Goal: Information Seeking & Learning: Learn about a topic

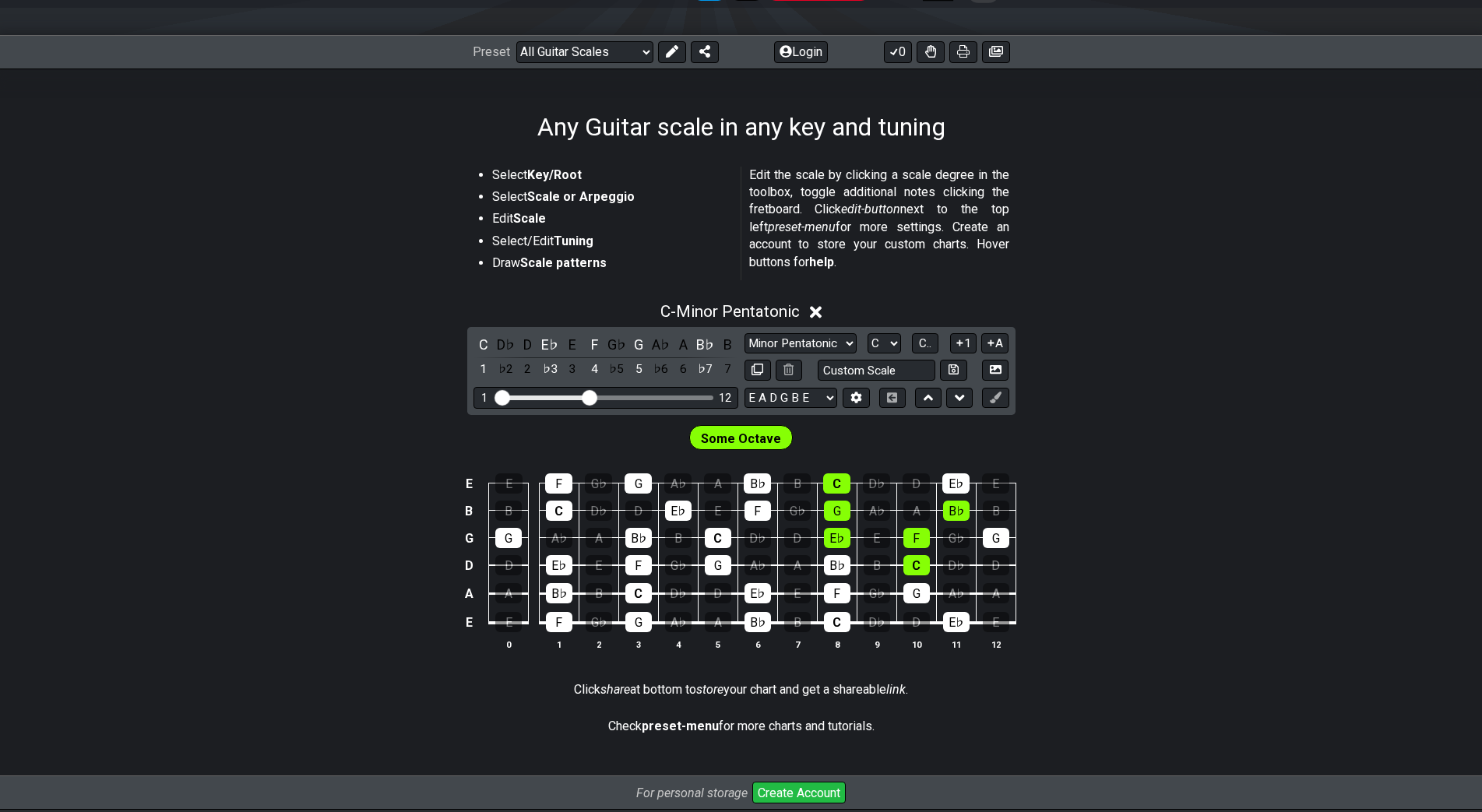
scroll to position [143, 0]
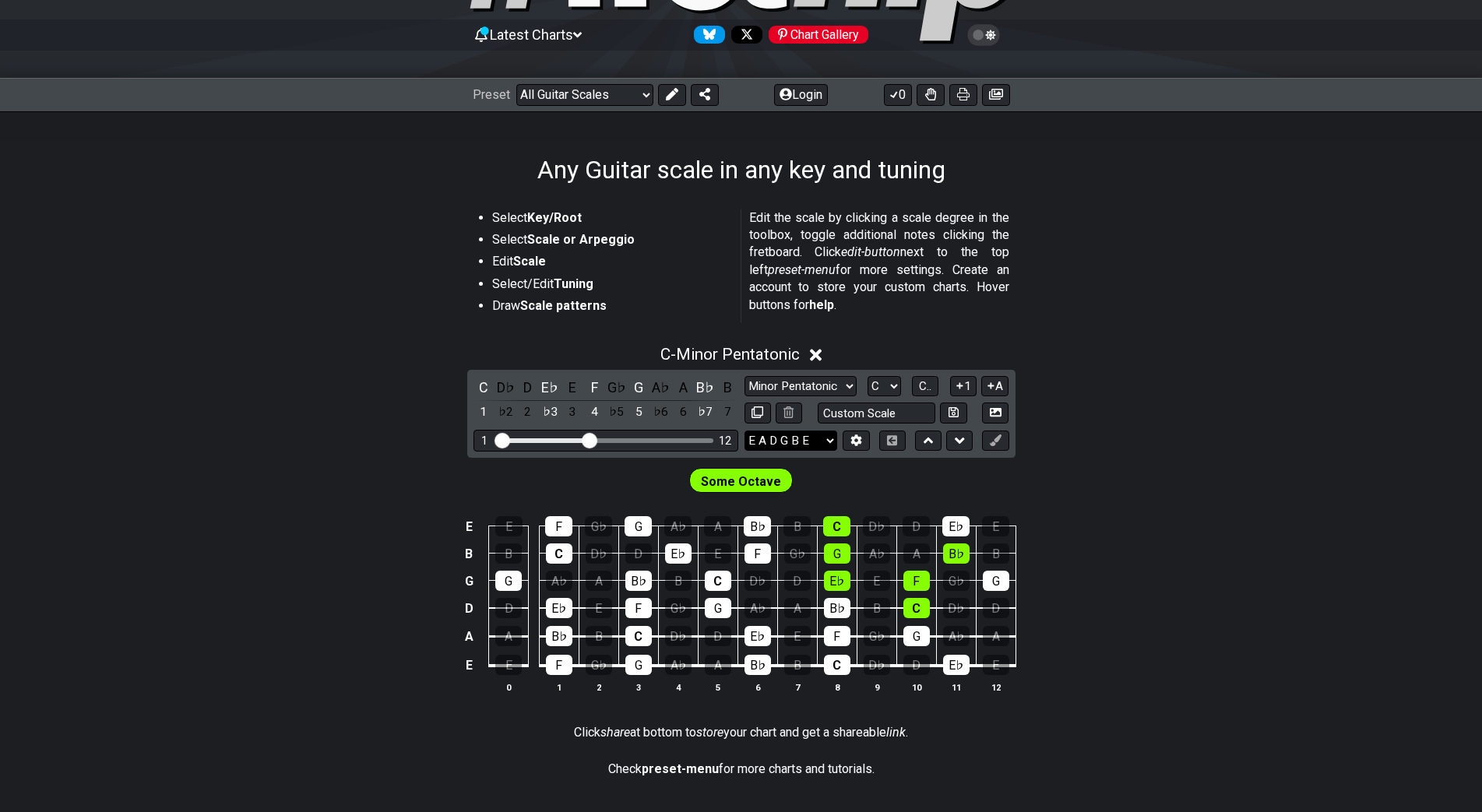
click at [814, 442] on select "E A D G B E E A D G B E E A D G B E B E A D F♯ B A D G C E A D A D G B E E♭ A♭ …" at bounding box center [790, 441] width 93 height 21
select select "C G C F A D"
click at [744, 431] on select "E A D G B E E A D G B E E A D G B E B E A D F♯ B A D G C E A D A D G B E E♭ A♭ …" at bounding box center [790, 441] width 93 height 21
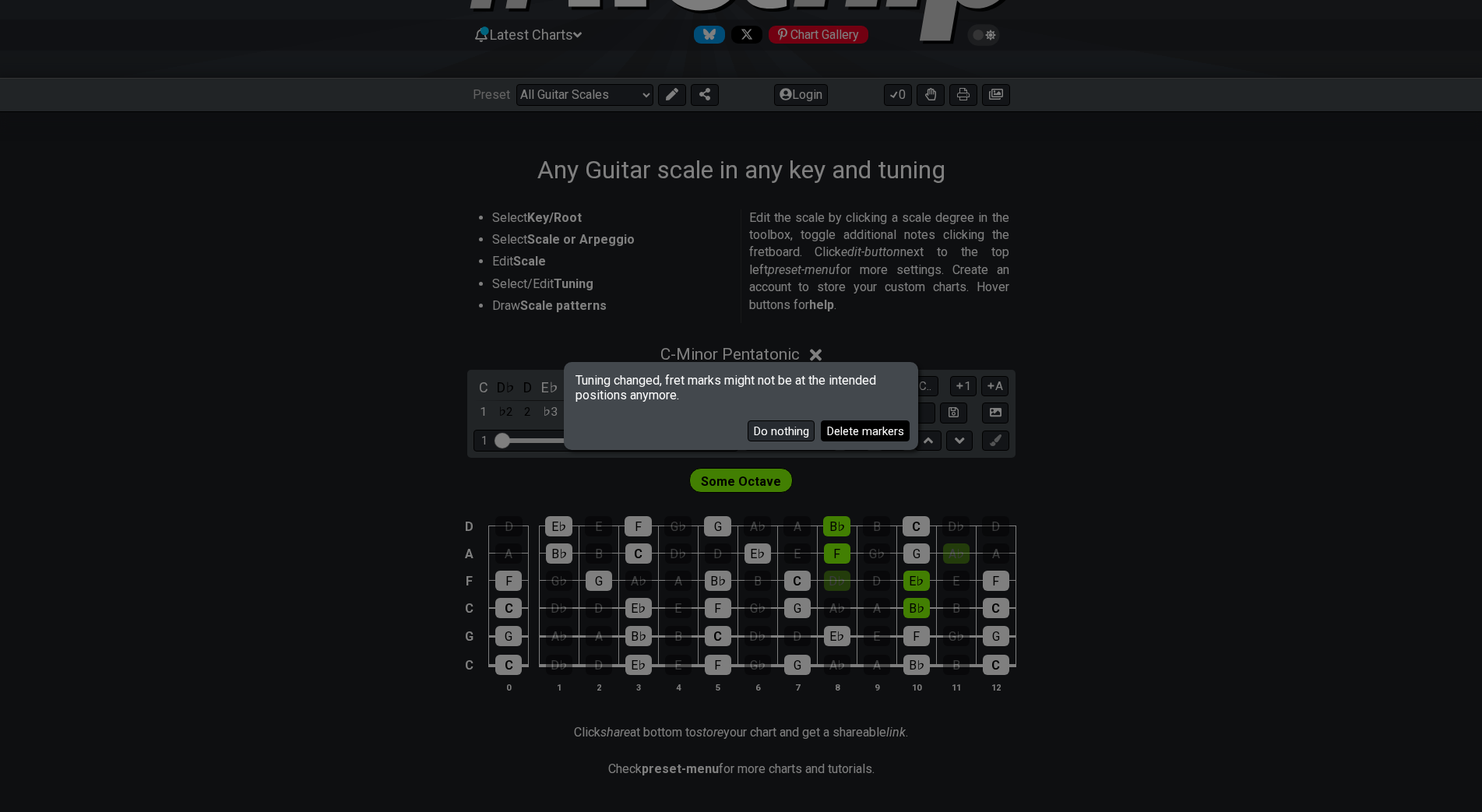
click at [836, 431] on button "Delete markers" at bounding box center [866, 431] width 89 height 21
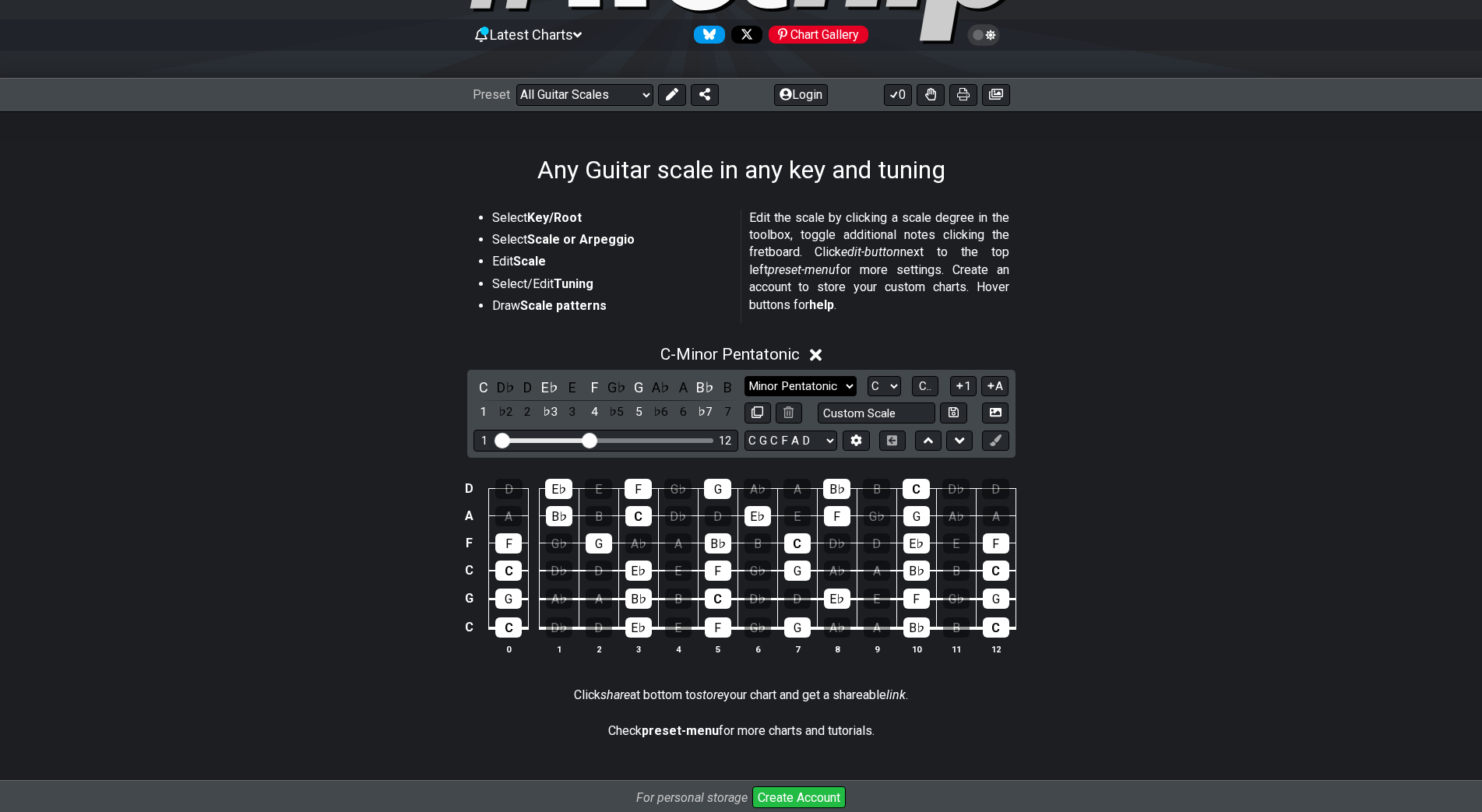
click at [818, 380] on select "Minor Pentatonic Root Minor Pentatonic Major Pentatonic Minor Blues Major Blues…" at bounding box center [800, 386] width 112 height 21
click at [744, 376] on select "Minor Pentatonic Root Minor Pentatonic Major Pentatonic Minor Blues Major Blues…" at bounding box center [800, 386] width 112 height 21
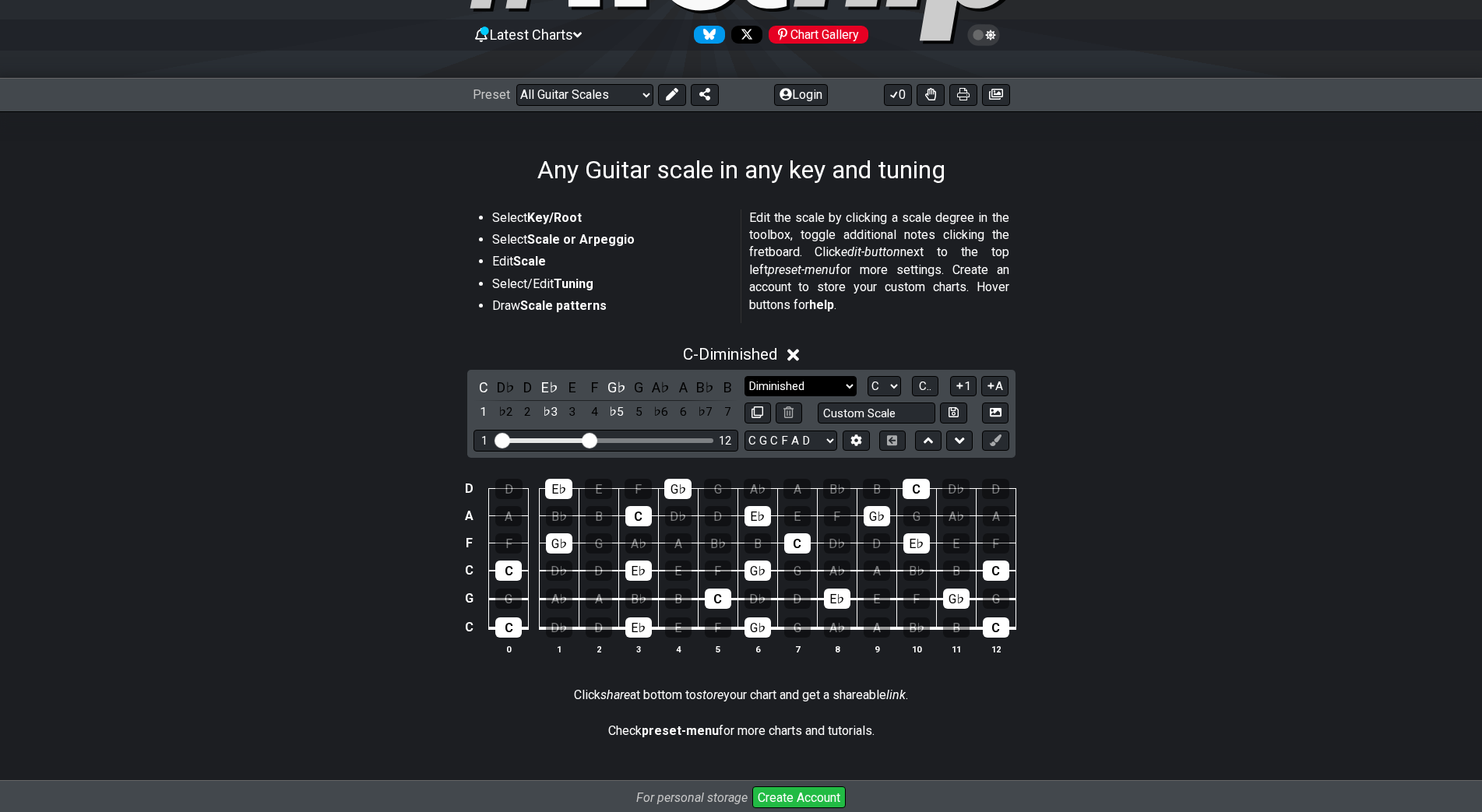
click at [820, 385] on select "Minor Pentatonic Root Minor Pentatonic Major Pentatonic Minor Blues Major Blues…" at bounding box center [800, 386] width 112 height 21
click at [744, 376] on select "Minor Pentatonic Root Minor Pentatonic Major Pentatonic Minor Blues Major Blues…" at bounding box center [800, 386] width 112 height 21
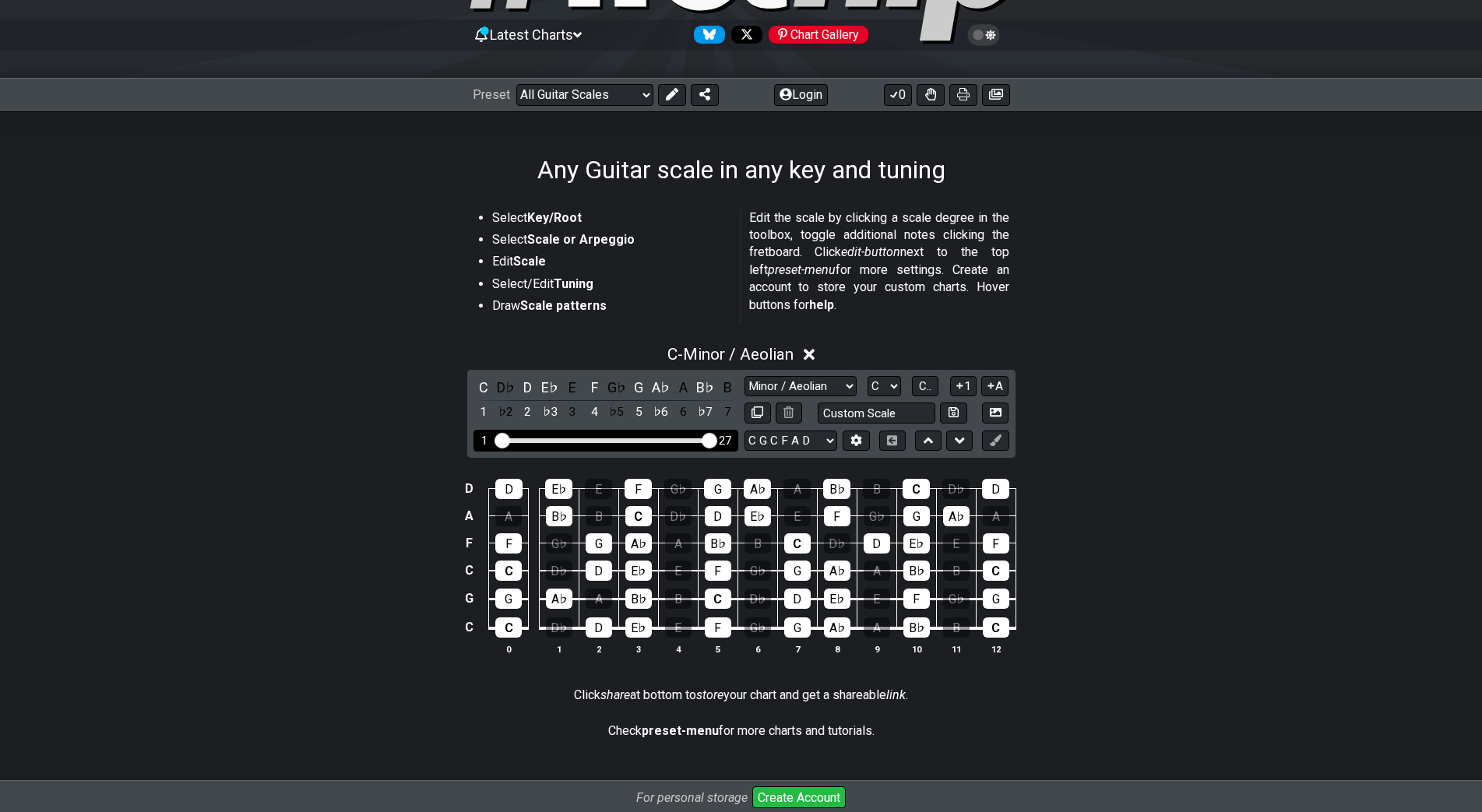
drag, startPoint x: 587, startPoint y: 439, endPoint x: 725, endPoint y: 446, distance: 138.2
click at [716, 439] on input "Visible fret range" at bounding box center [605, 439] width 221 height 0
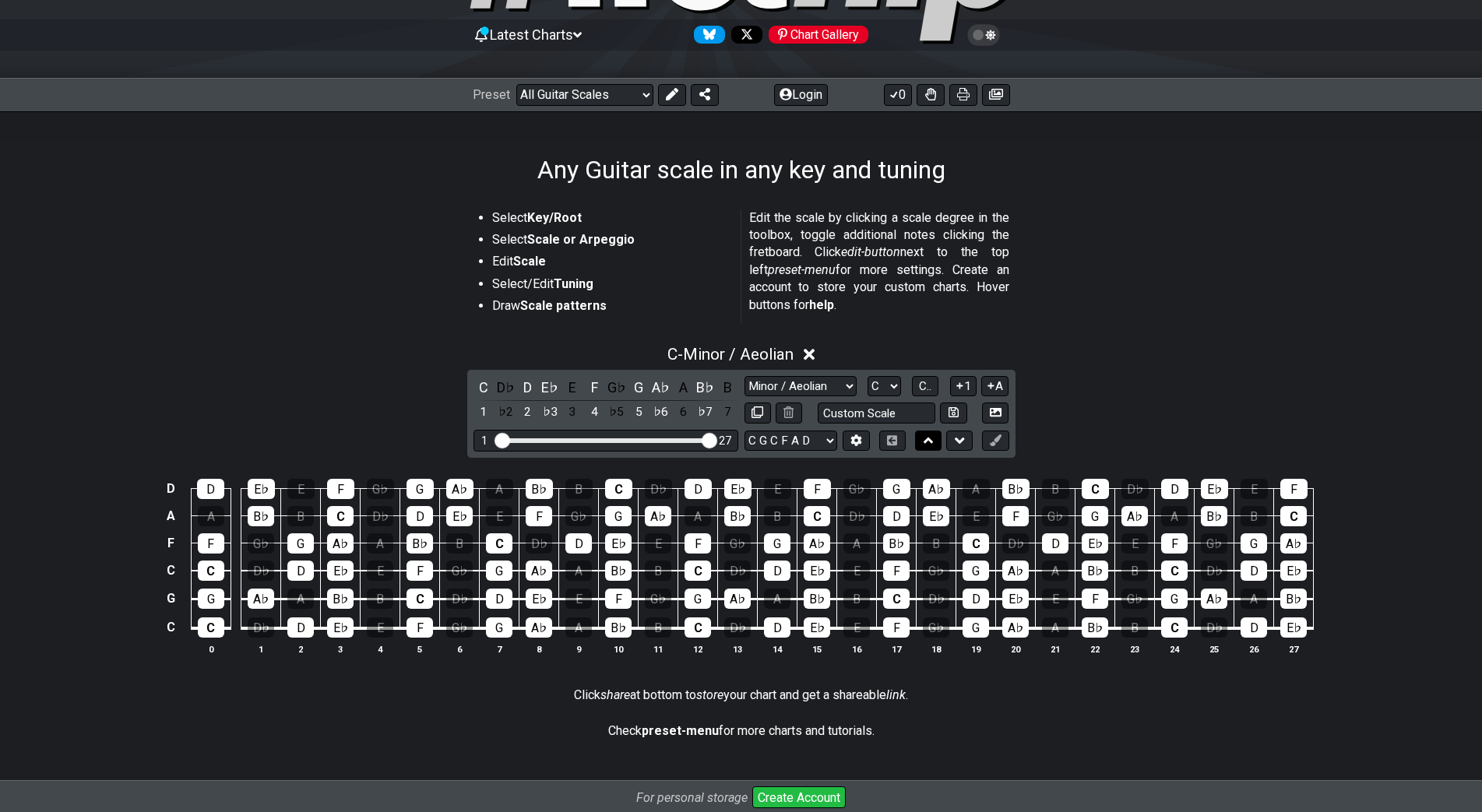
click at [939, 441] on button at bounding box center [927, 441] width 26 height 21
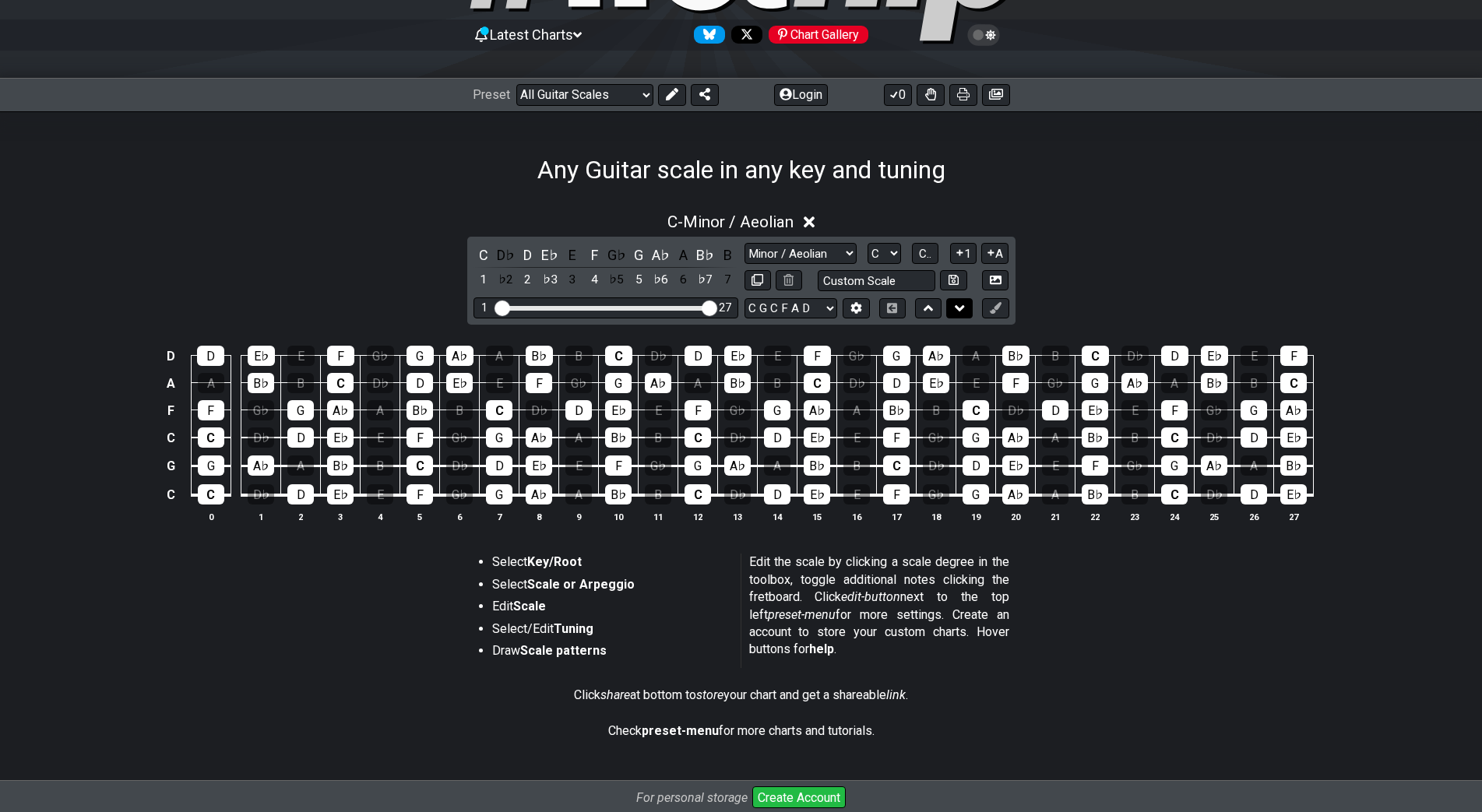
click at [957, 316] on div "C D♭ D E♭ E F G♭ G A♭ A B♭ B 1 ♭2 2 ♭3 3 4 ♭5 5 ♭6 6 ♭7 7 Minor Pentatonic Root…" at bounding box center [741, 280] width 548 height 88
click at [957, 312] on icon at bounding box center [960, 308] width 10 height 16
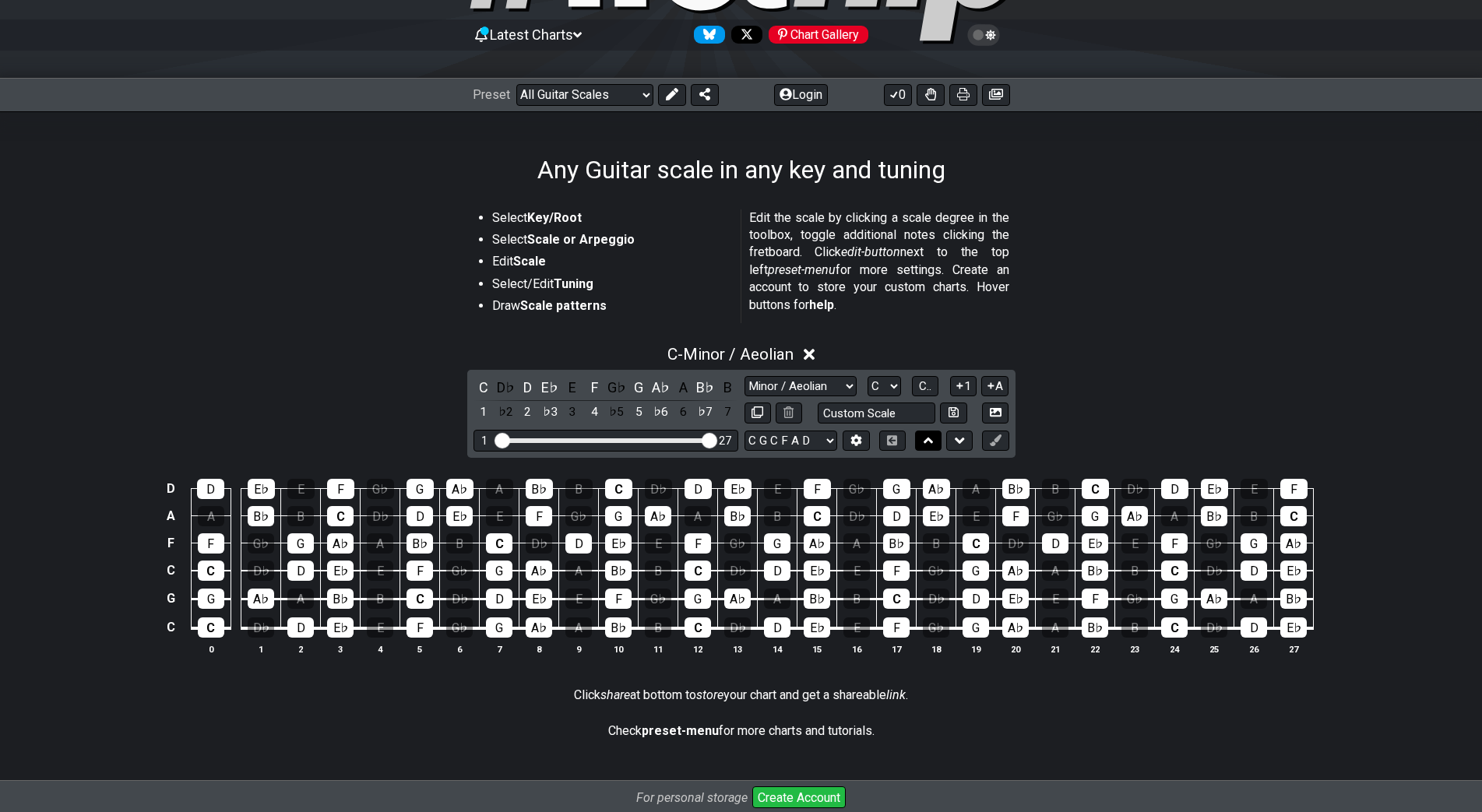
click at [919, 431] on button at bounding box center [927, 441] width 26 height 21
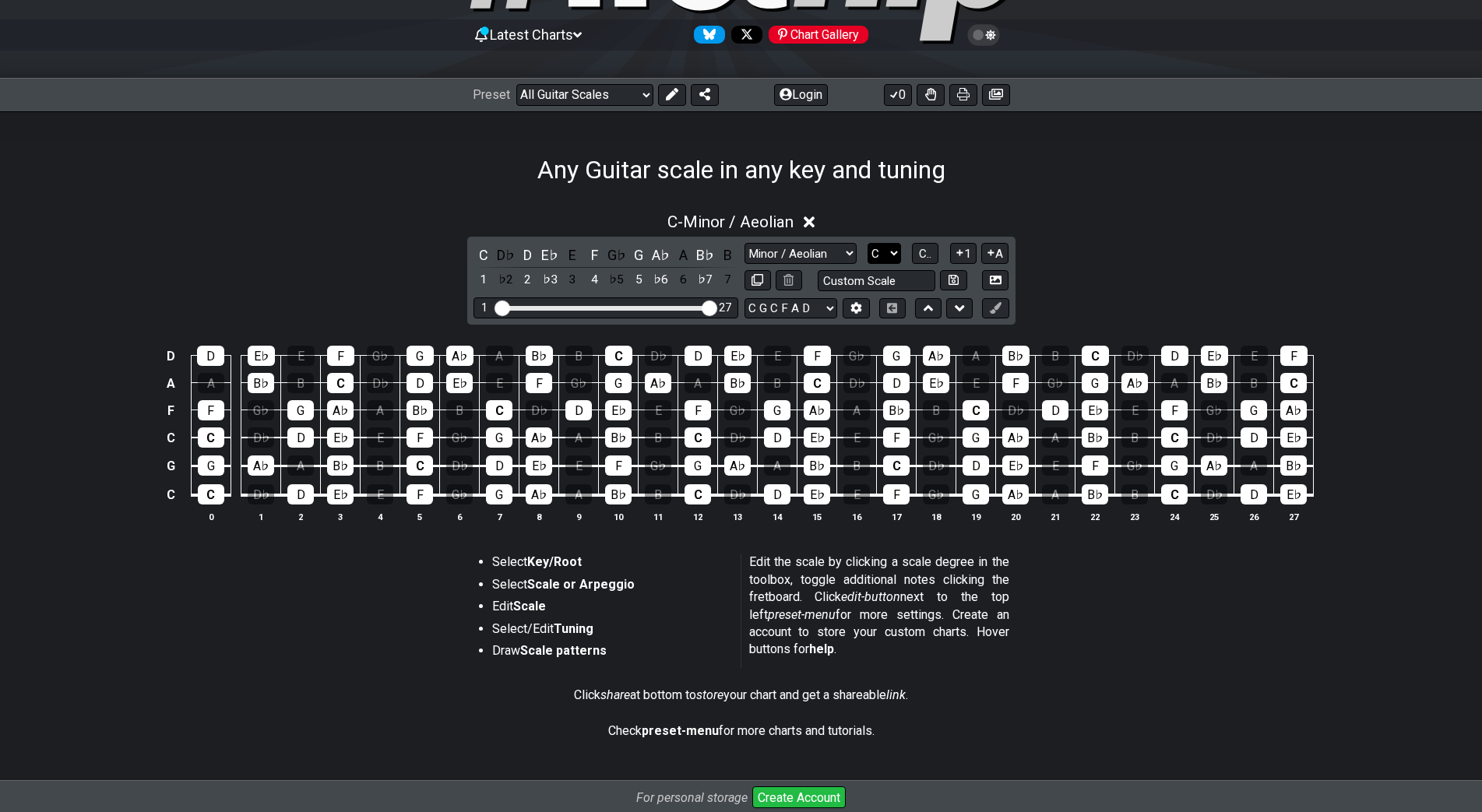
click at [887, 253] on select "A♭ A A♯ B♭ B C C♯ D♭ D D♯ E♭ E F F♯ G♭ G G♯" at bounding box center [885, 253] width 33 height 21
click at [836, 250] on select "Minor Pentatonic Root Minor Pentatonic Major Pentatonic Minor Blues Major Blues…" at bounding box center [800, 253] width 112 height 21
select select "Minor 7th"
click at [744, 243] on select "Minor Pentatonic Root Minor Pentatonic Major Pentatonic Minor Blues Major Blues…" at bounding box center [800, 253] width 112 height 21
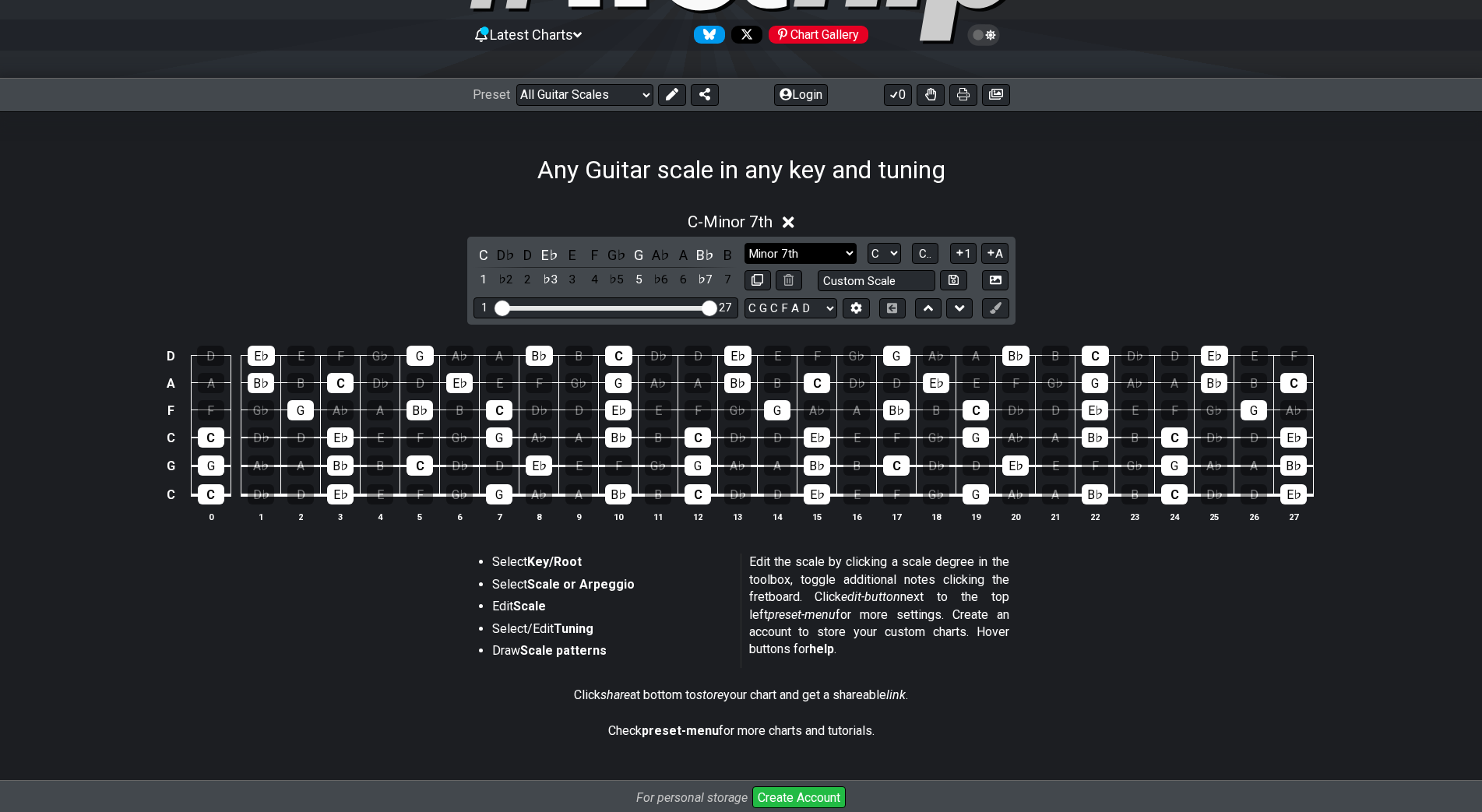
click at [832, 253] on select "Minor Pentatonic Root Minor Pentatonic Major Pentatonic Minor Blues Major Blues…" at bounding box center [800, 253] width 112 height 21
drag, startPoint x: 256, startPoint y: 138, endPoint x: 153, endPoint y: 1, distance: 171.4
click at [254, 129] on div "Any Guitar scale in any key and tuning" at bounding box center [741, 147] width 1482 height 73
